Goal: Task Accomplishment & Management: Manage account settings

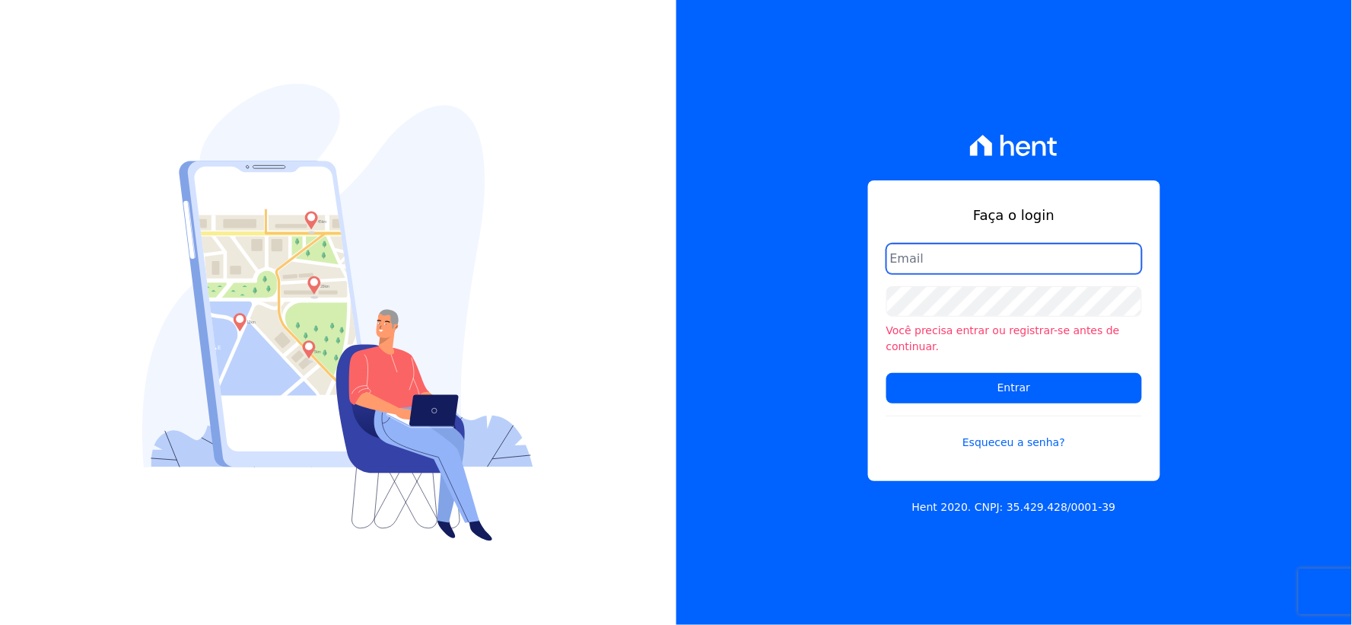
click at [952, 256] on input "email" at bounding box center [1014, 258] width 256 height 30
type input "[EMAIL_ADDRESS][DOMAIN_NAME]"
click at [945, 326] on div "Você precisa entrar ou registrar-se antes de continuar." at bounding box center [1014, 320] width 256 height 68
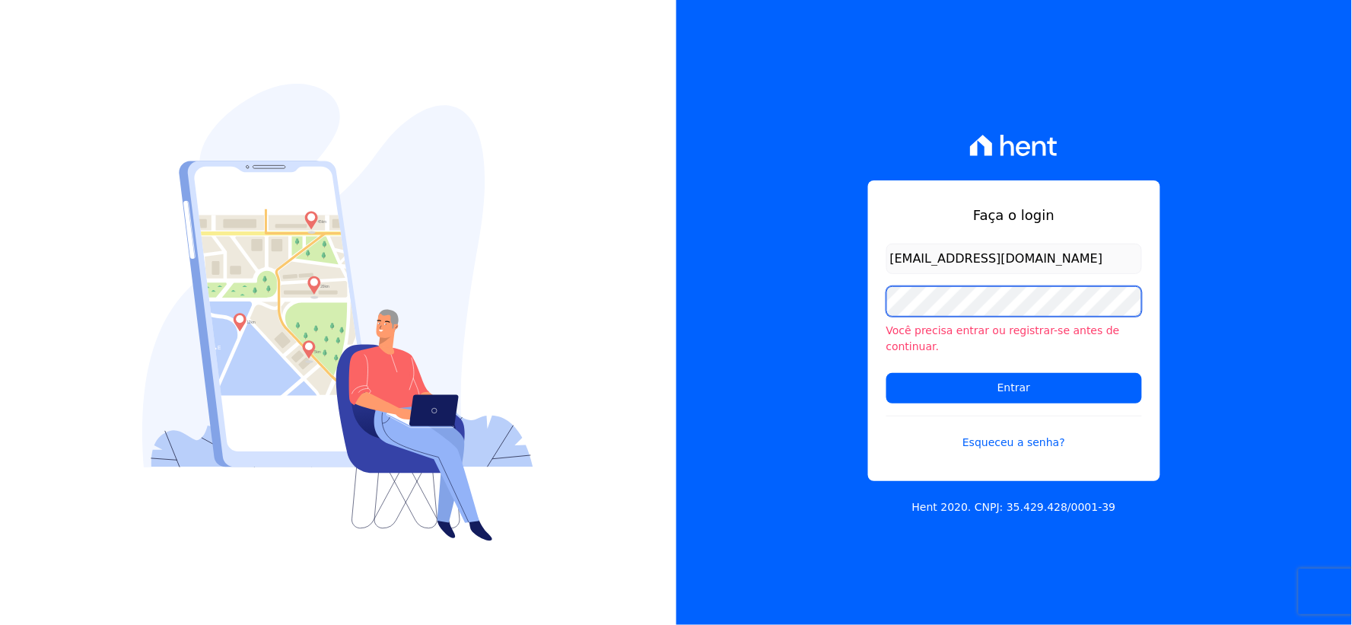
click at [744, 297] on div "Faça o login [EMAIL_ADDRESS][DOMAIN_NAME] Você precisa entrar ou registrar-se a…" at bounding box center [1014, 312] width 676 height 625
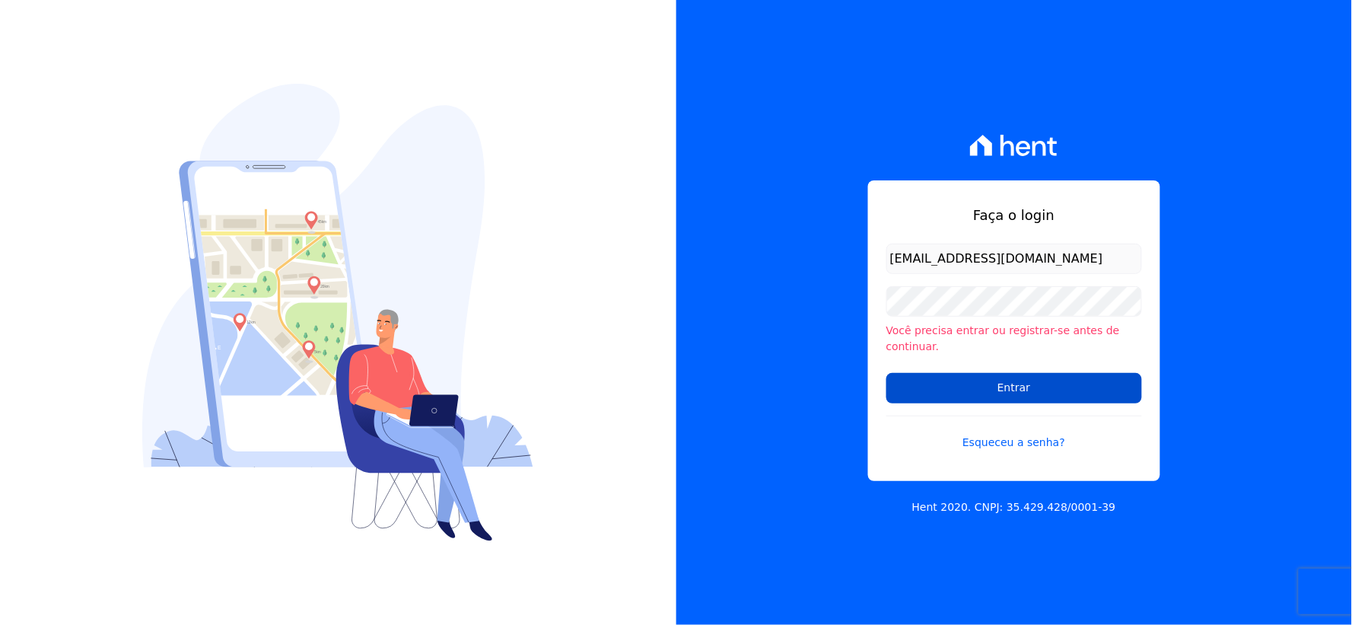
click at [936, 373] on input "Entrar" at bounding box center [1014, 388] width 256 height 30
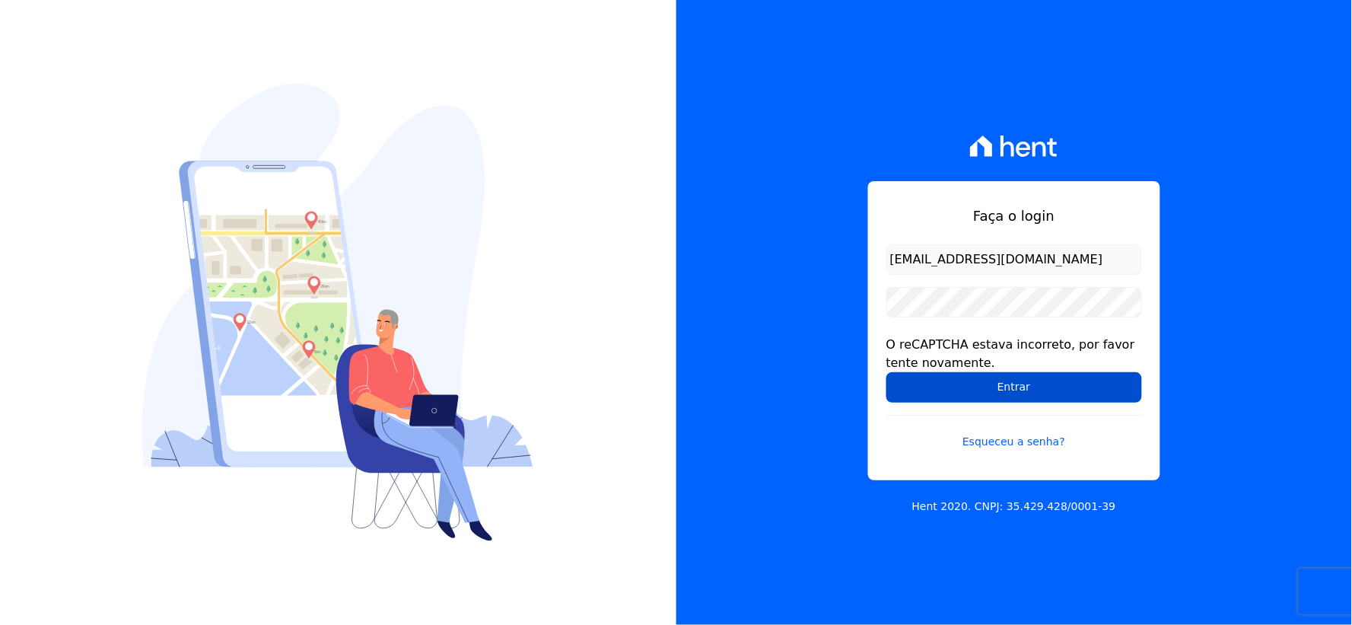
click at [911, 393] on input "Entrar" at bounding box center [1014, 387] width 256 height 30
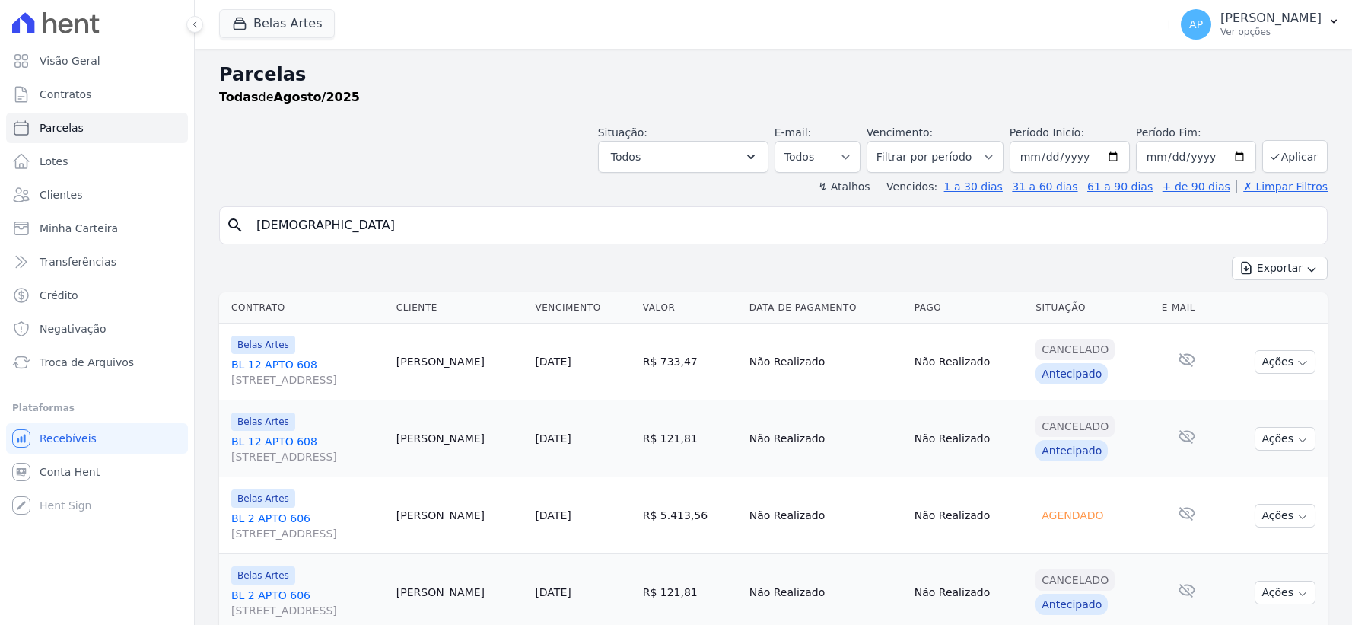
select select
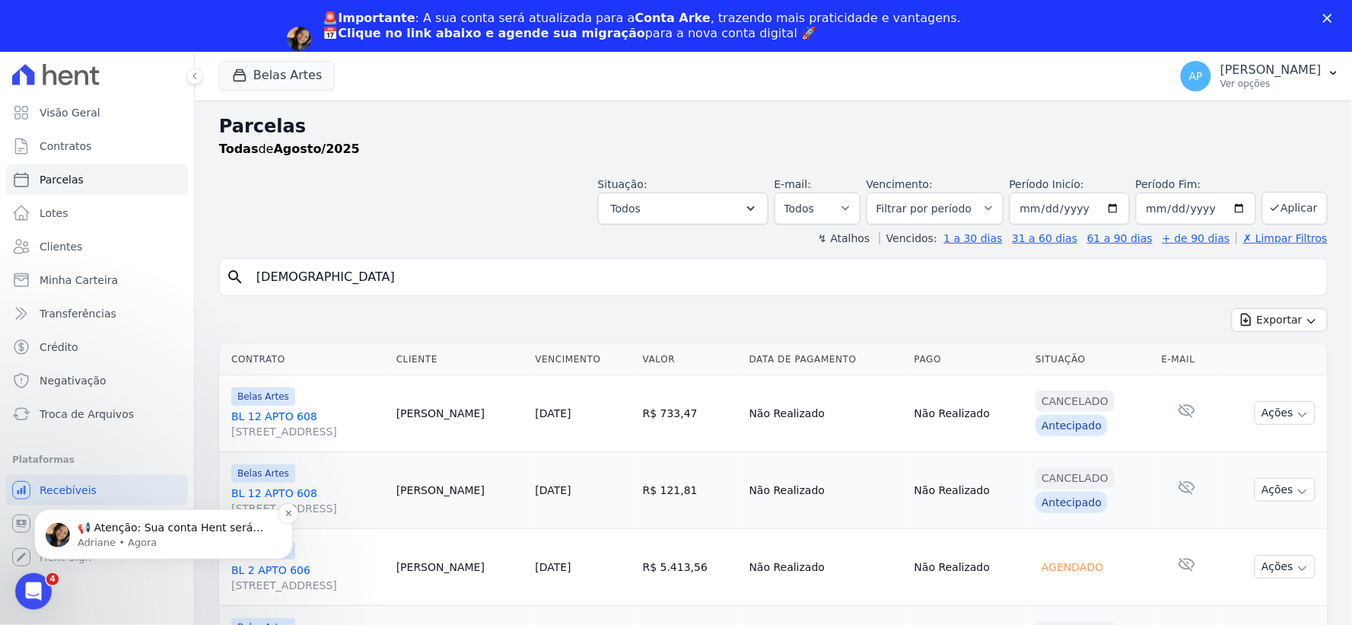
click at [107, 532] on p "📢 Atenção: Sua conta Hent será migrada para a Conta Arke! Estamos trazendo para…" at bounding box center [176, 527] width 196 height 15
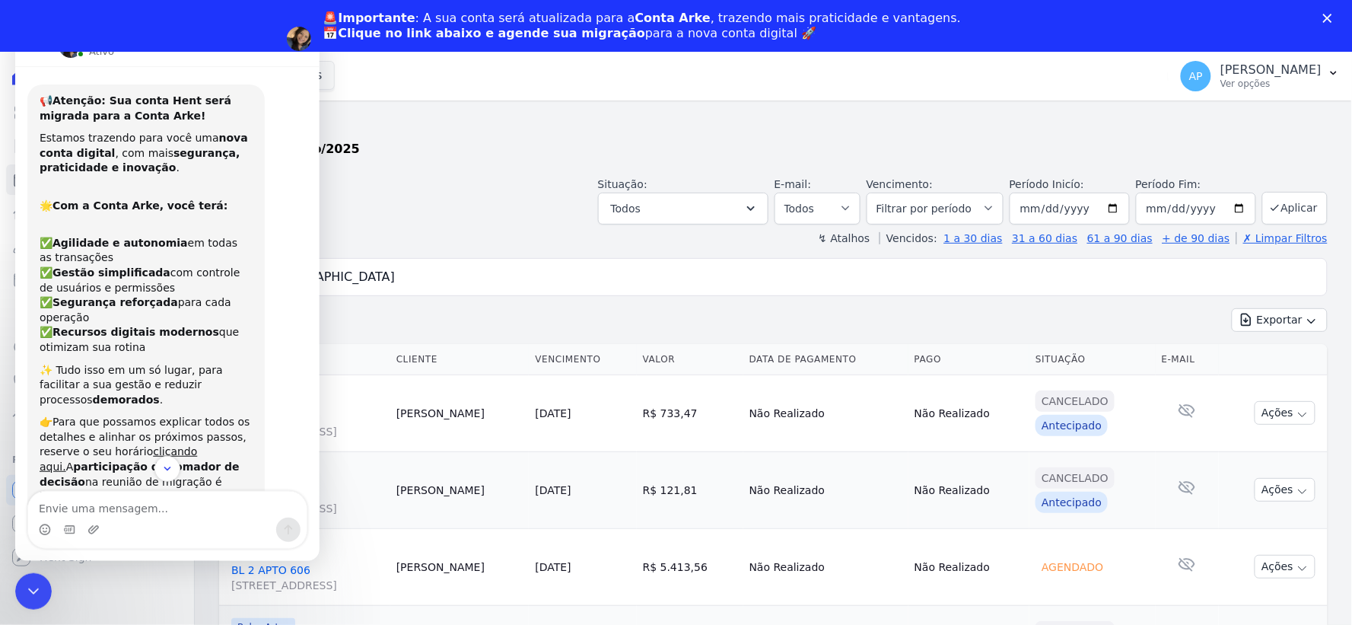
click at [416, 224] on header "Parcelas Todas de Agosto/2025 Situação: Agendado Em Aberto Pago Processando Can…" at bounding box center [773, 179] width 1108 height 133
click at [33, 590] on icon "Encerramento do Messenger da Intercom" at bounding box center [31, 589] width 18 height 18
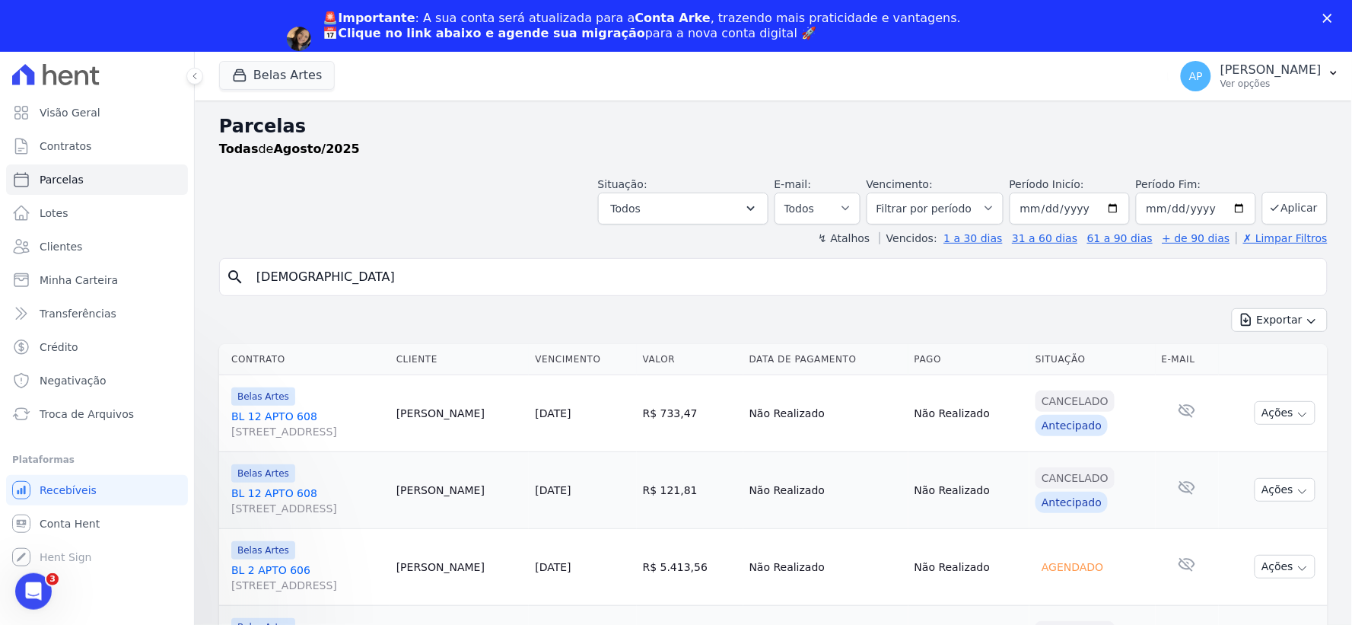
scroll to position [128, 0]
click at [86, 522] on span "Conta Hent" at bounding box center [70, 523] width 60 height 15
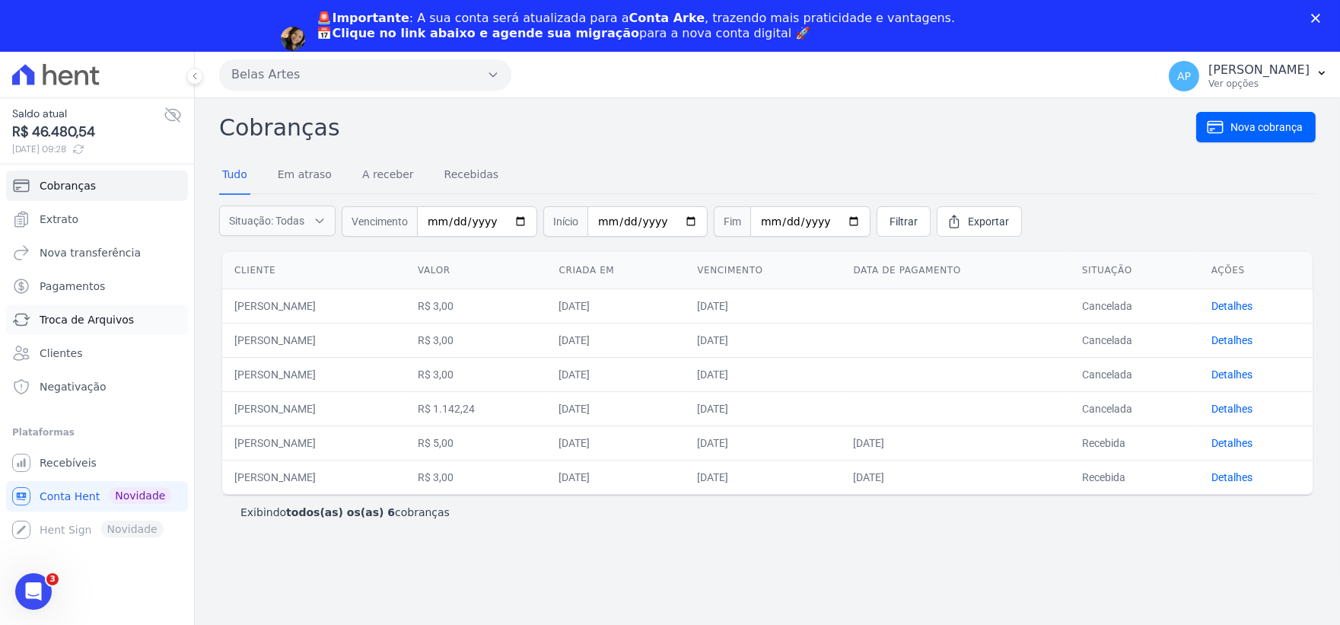
click at [104, 323] on span "Troca de Arquivos" at bounding box center [87, 319] width 94 height 15
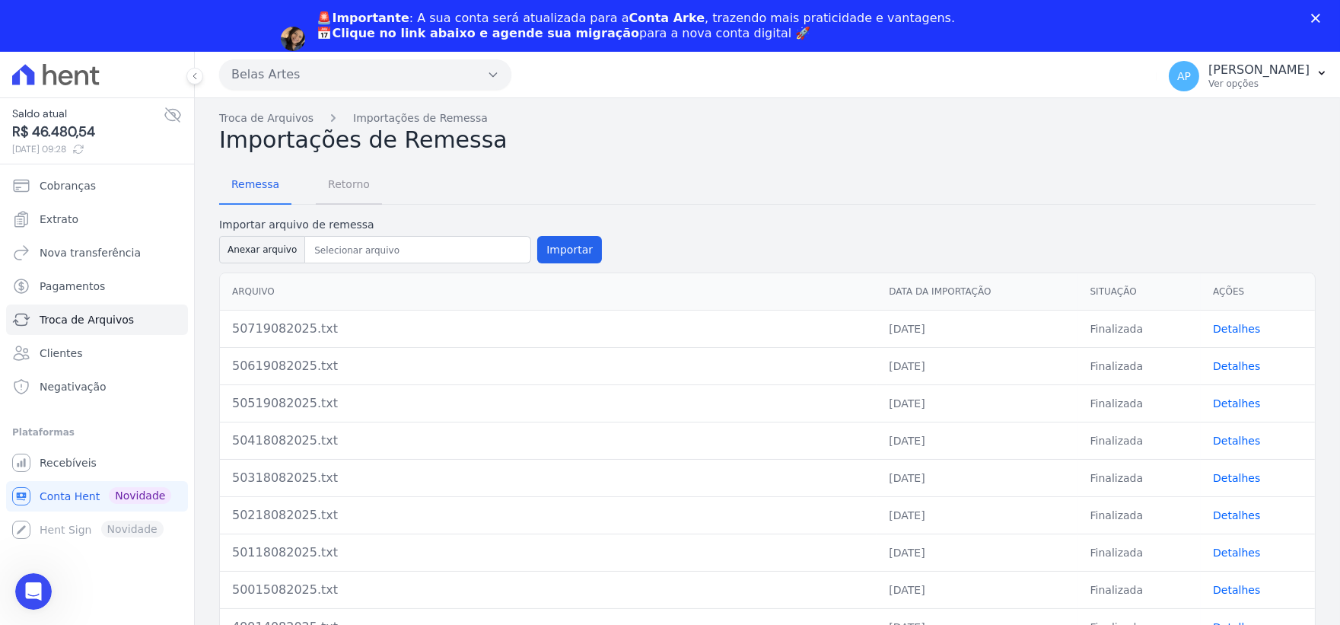
click at [345, 185] on span "Retorno" at bounding box center [349, 184] width 60 height 30
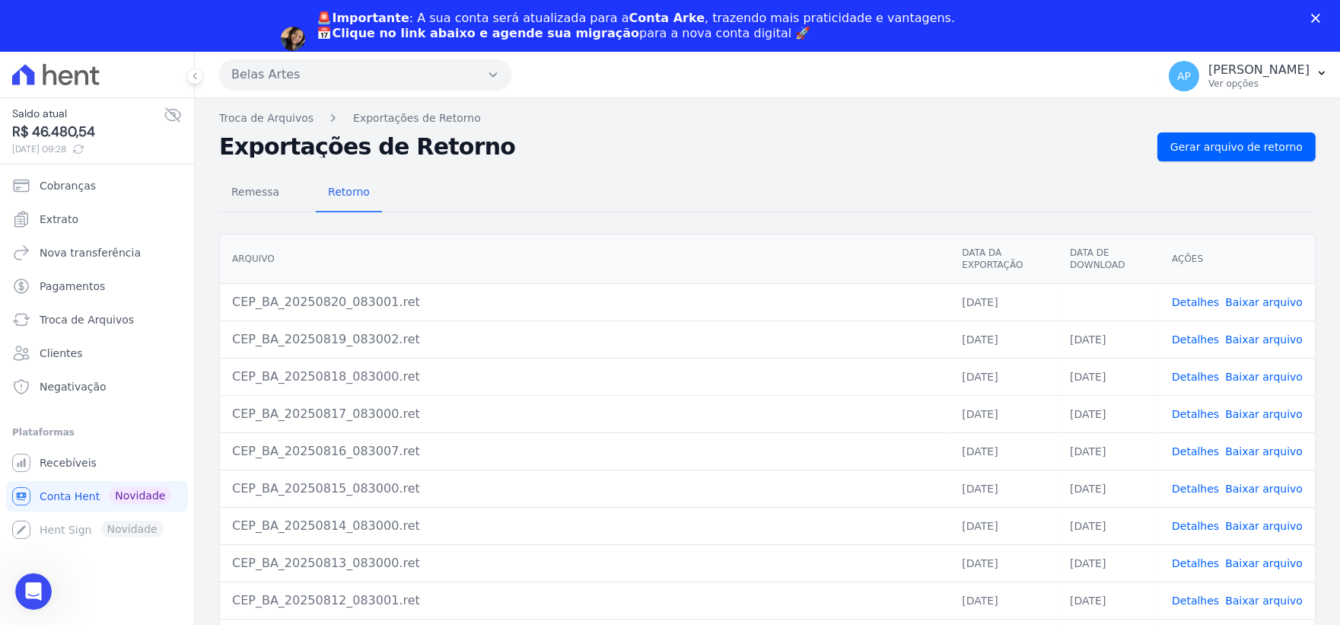
click at [1269, 301] on link "Baixar arquivo" at bounding box center [1264, 302] width 78 height 12
click at [1233, 304] on link "Baixar arquivo" at bounding box center [1264, 302] width 78 height 12
click at [1257, 304] on link "Baixar arquivo" at bounding box center [1264, 302] width 78 height 12
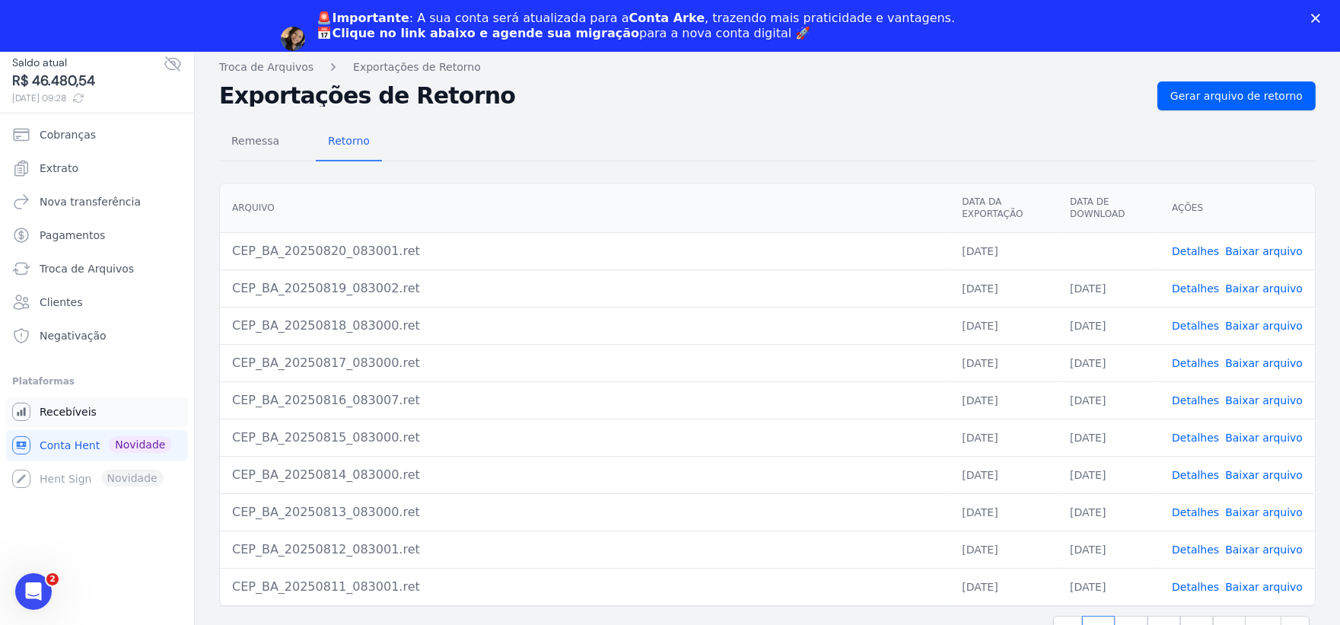
click at [59, 408] on span "Recebíveis" at bounding box center [68, 411] width 57 height 15
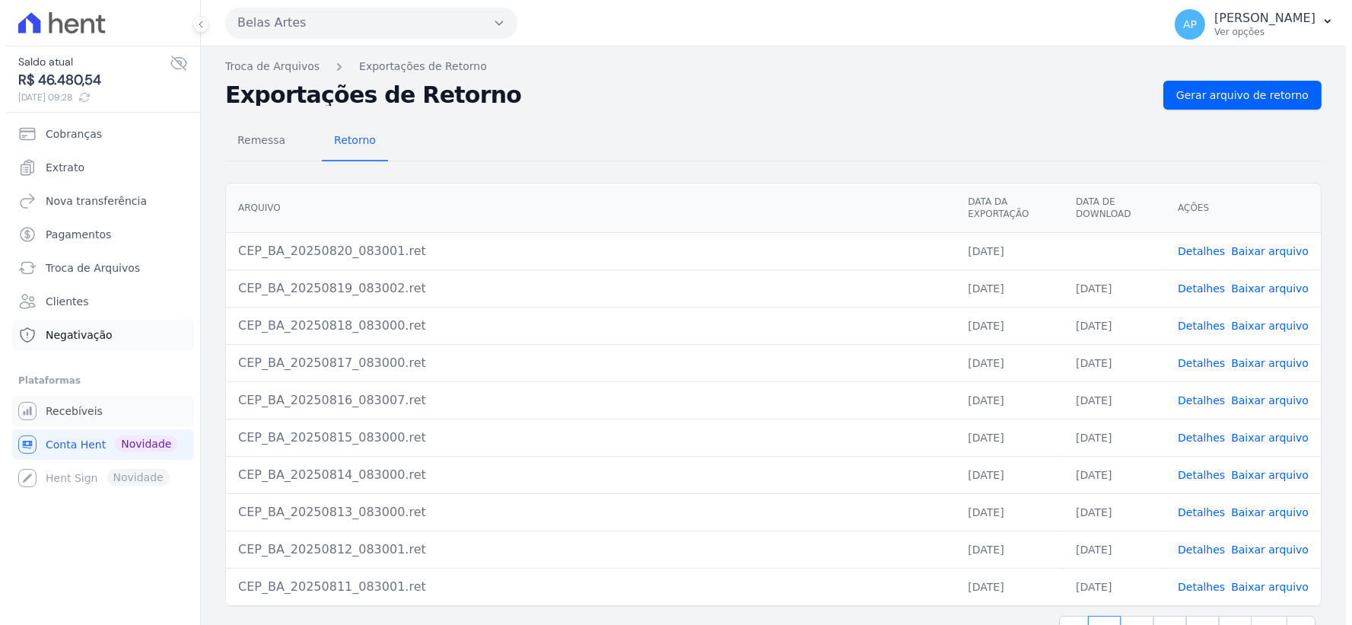
scroll to position [0, 0]
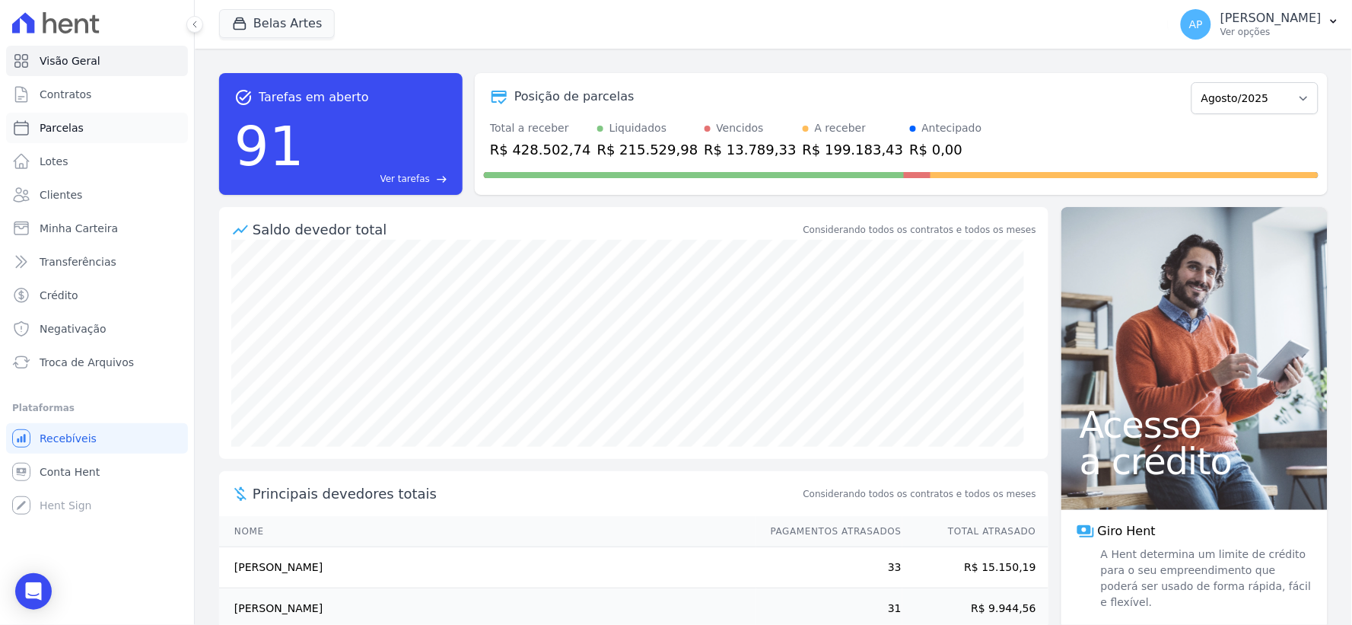
click at [72, 129] on span "Parcelas" at bounding box center [62, 127] width 44 height 15
select select
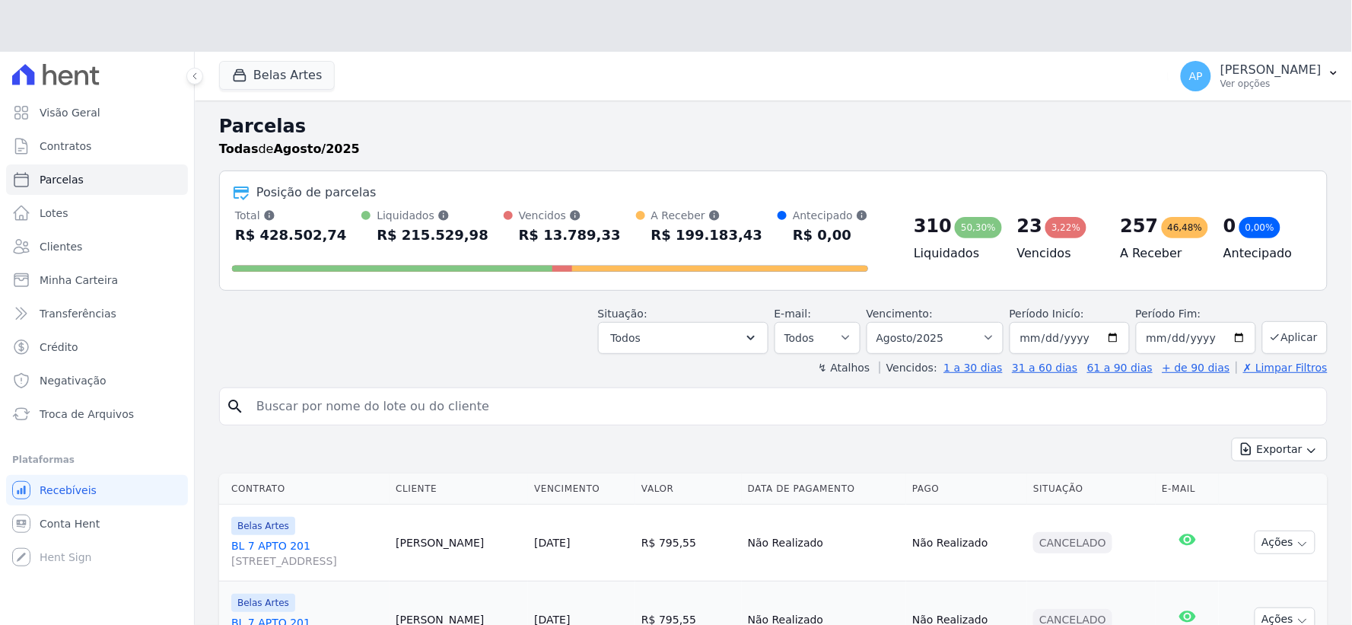
click at [366, 348] on div "Situação: Agendado Em Aberto Pago Processando Cancelado Vencido Transferindo De…" at bounding box center [773, 327] width 1108 height 54
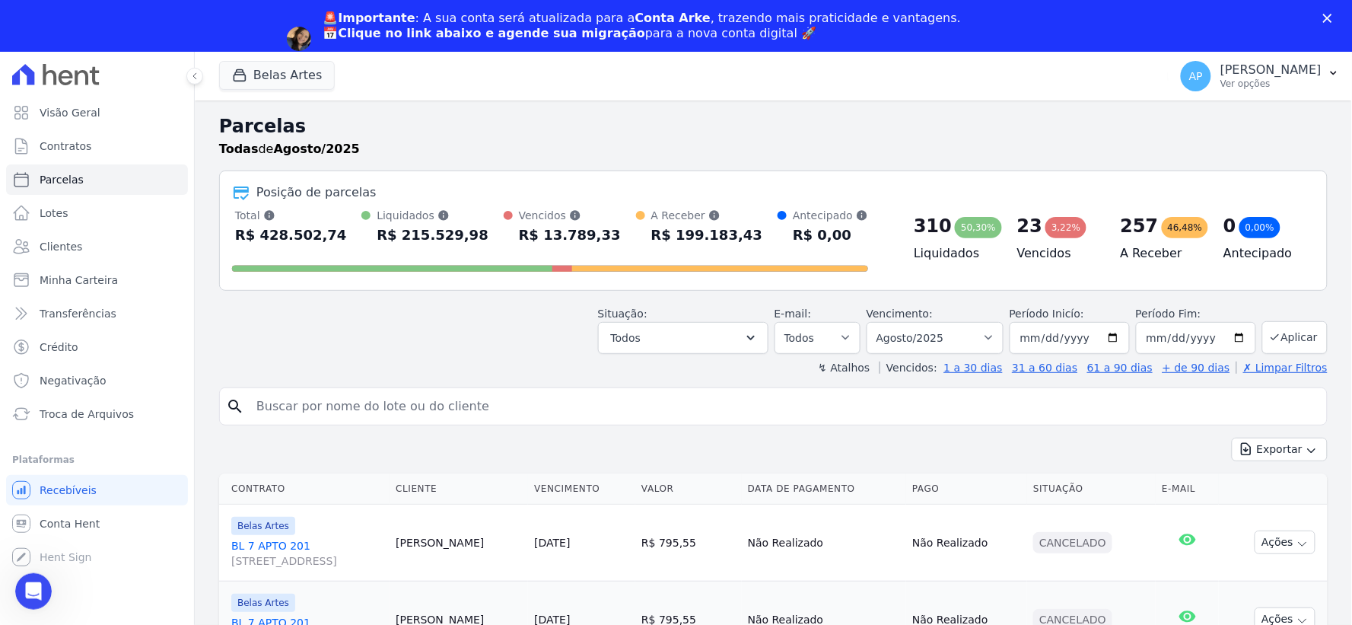
click at [324, 423] on div "search" at bounding box center [773, 406] width 1108 height 38
click at [323, 404] on input "search" at bounding box center [783, 406] width 1073 height 30
paste input "Alessandro Pinezi Matos"
type input "Alessandro Pinezi Matos"
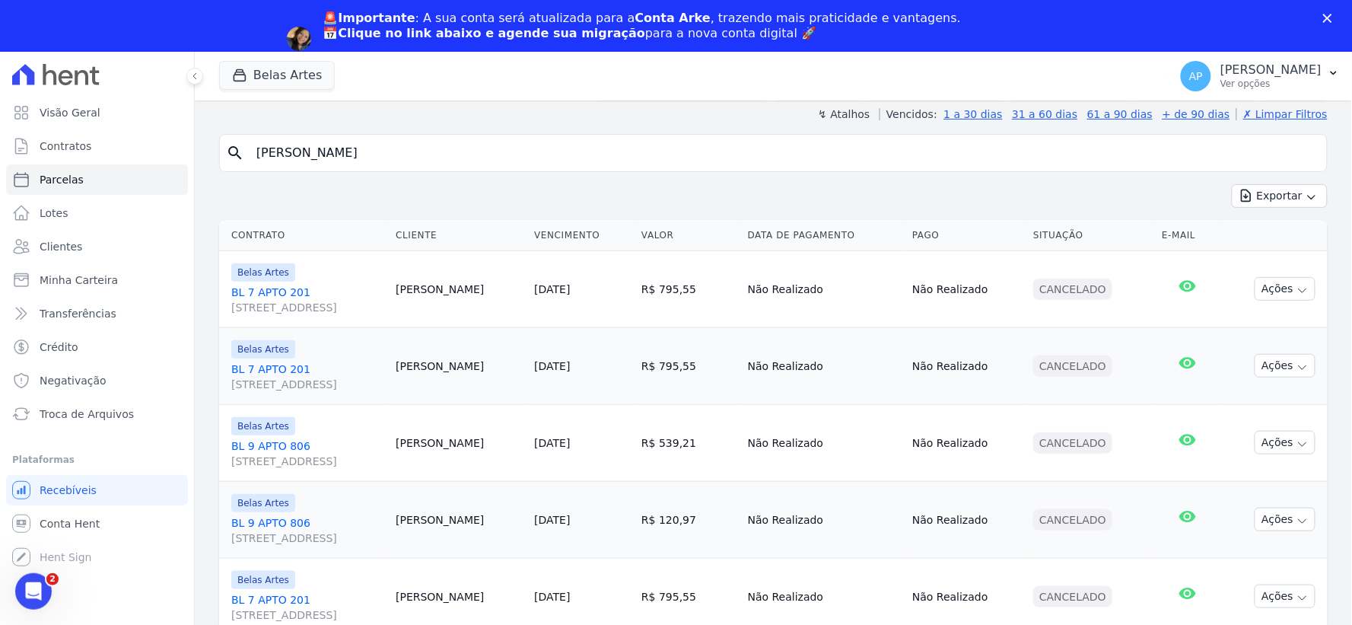
click at [427, 160] on input "Alessandro Pinezi Matos" at bounding box center [783, 153] width 1073 height 30
select select
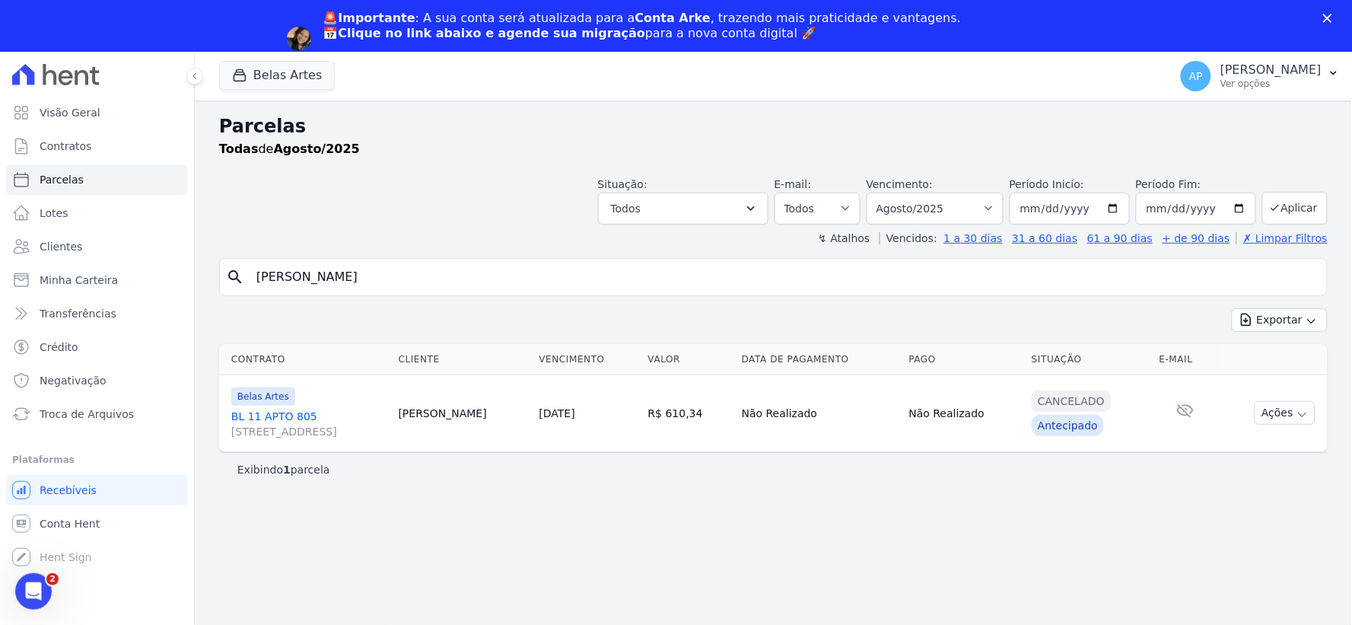
drag, startPoint x: 424, startPoint y: 281, endPoint x: 318, endPoint y: 283, distance: 105.8
click at [318, 283] on input "Alessandro Pinezi Matos" at bounding box center [783, 277] width 1073 height 30
type input "Alessandro"
select select
click at [1266, 415] on button "Ações" at bounding box center [1285, 413] width 61 height 24
